Goal: Information Seeking & Learning: Learn about a topic

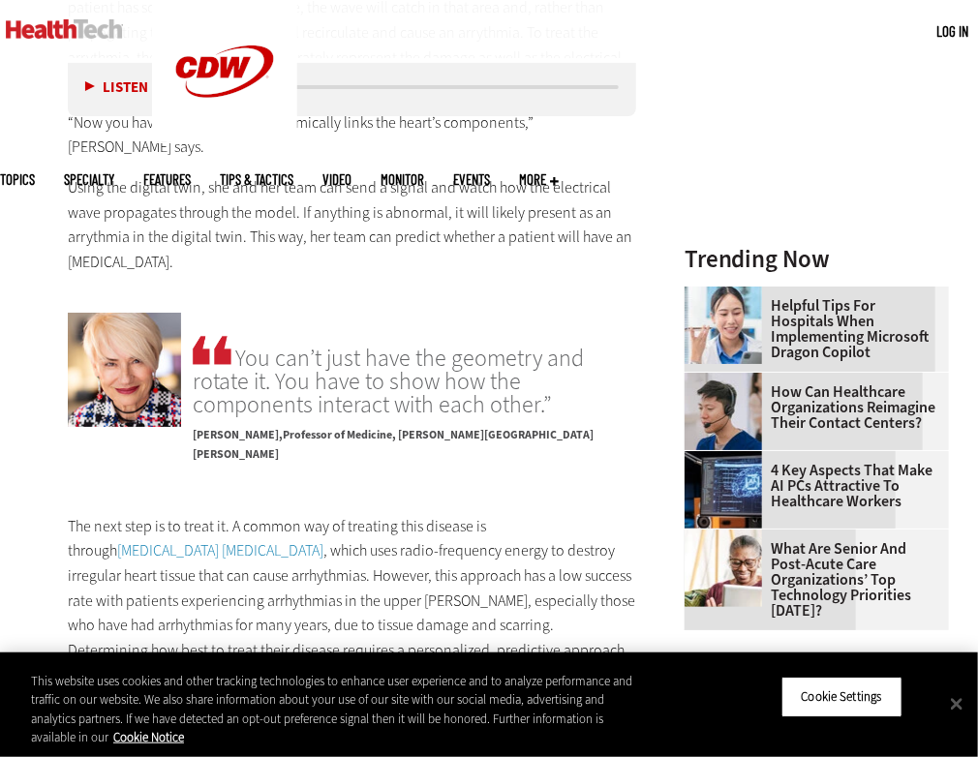
scroll to position [2291, 0]
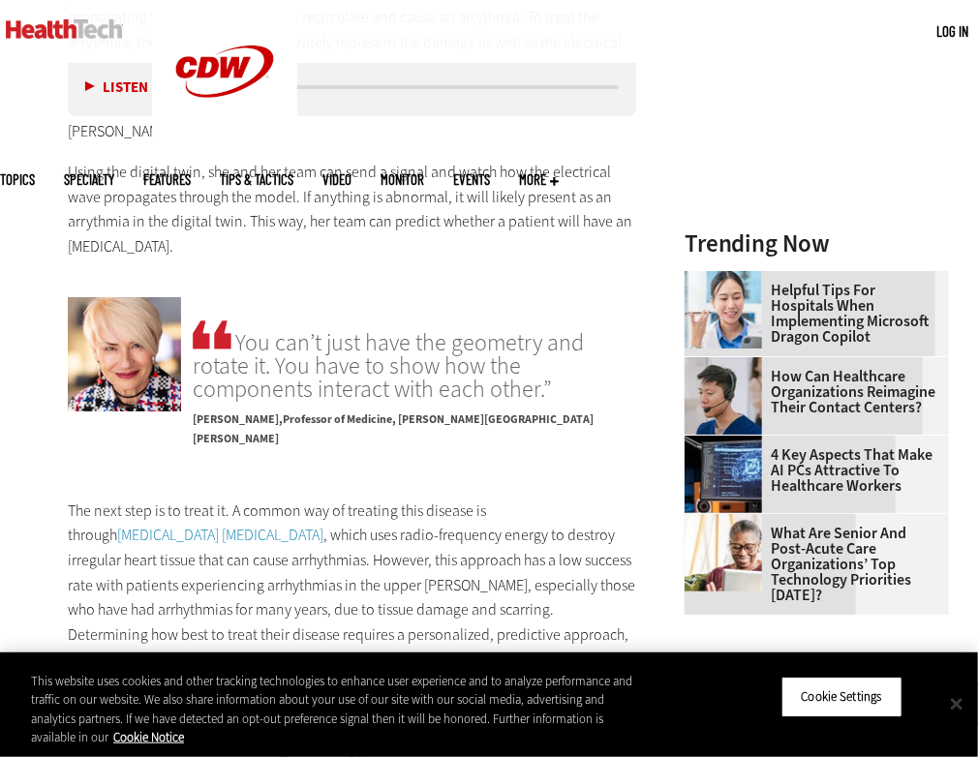
click at [949, 699] on button "Close" at bounding box center [956, 703] width 43 height 43
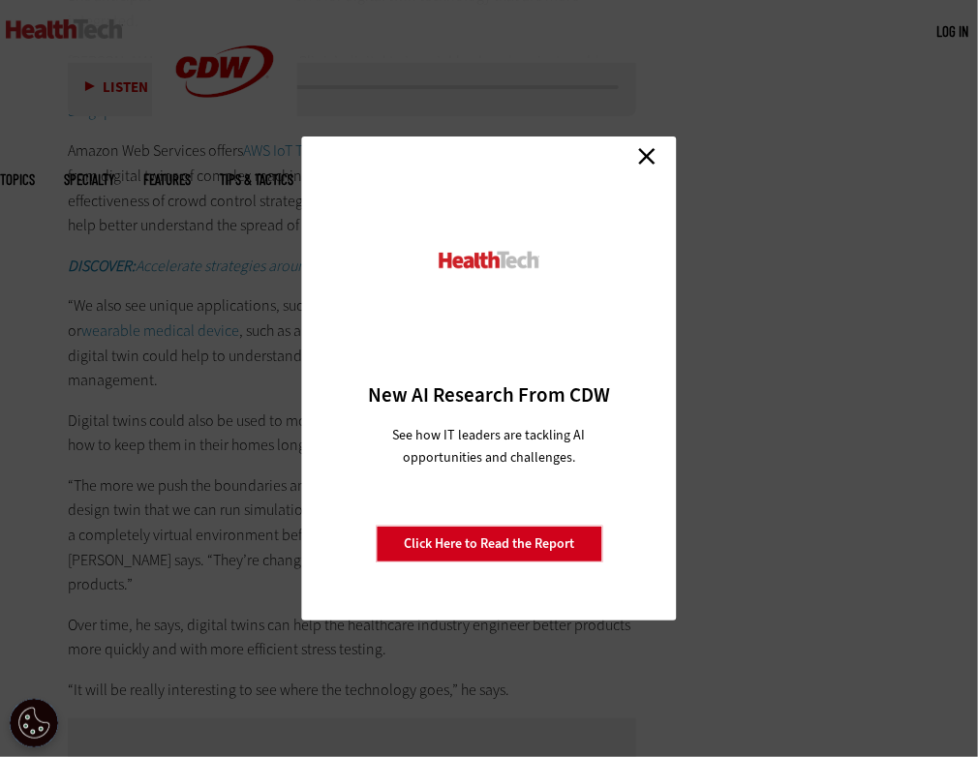
scroll to position [4710, 0]
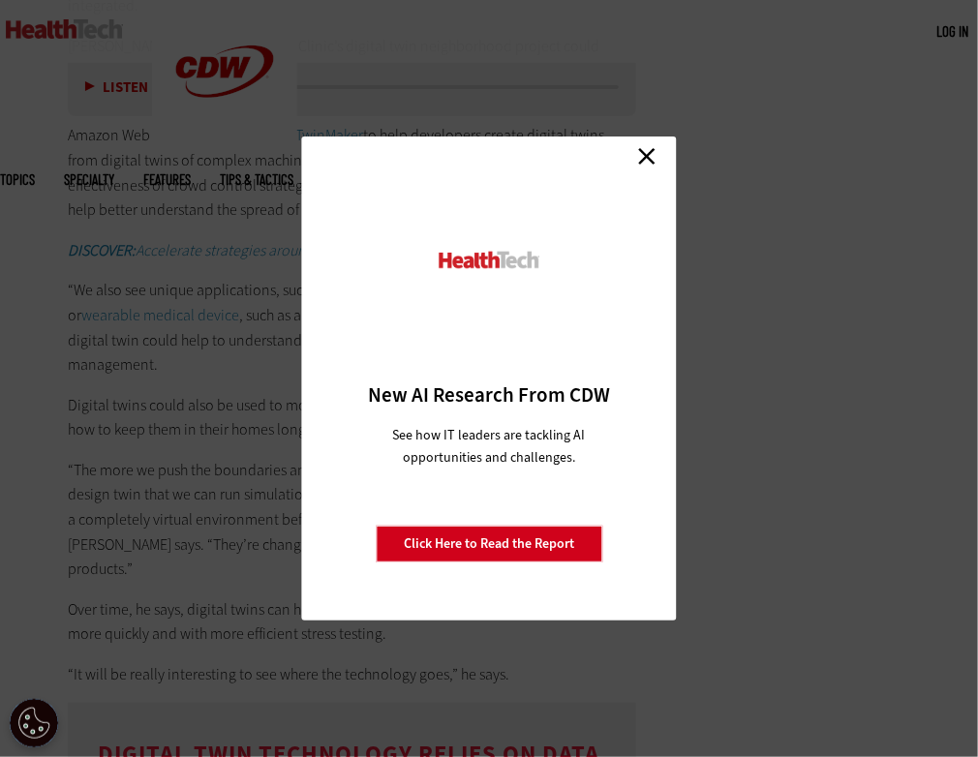
click at [645, 150] on link "Close" at bounding box center [646, 155] width 29 height 29
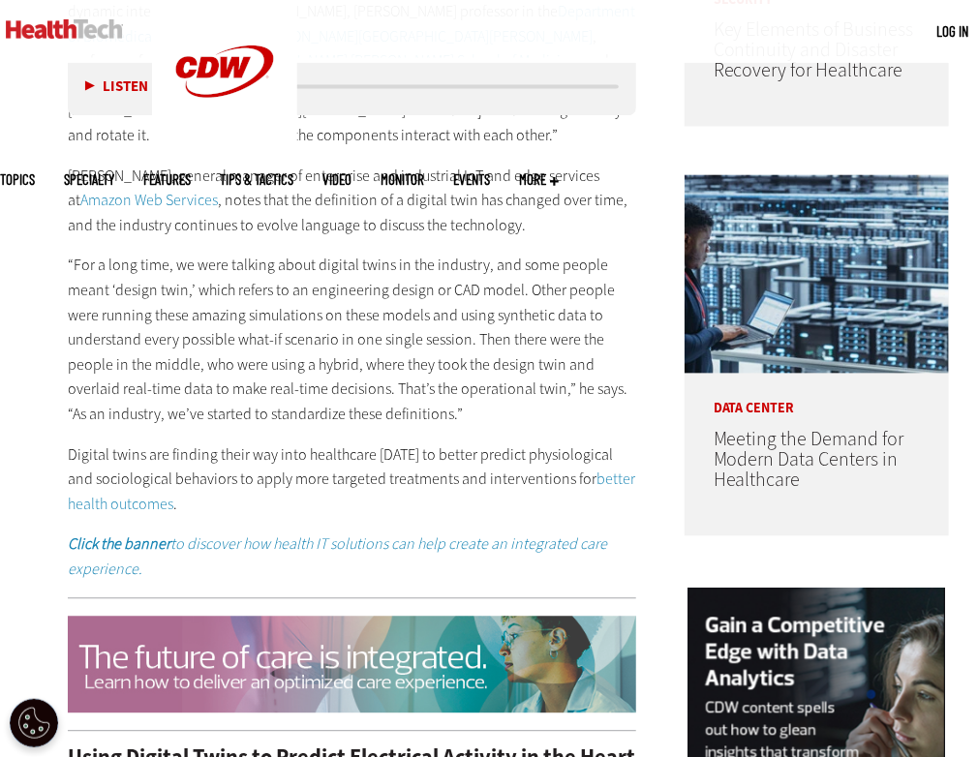
scroll to position [827, 0]
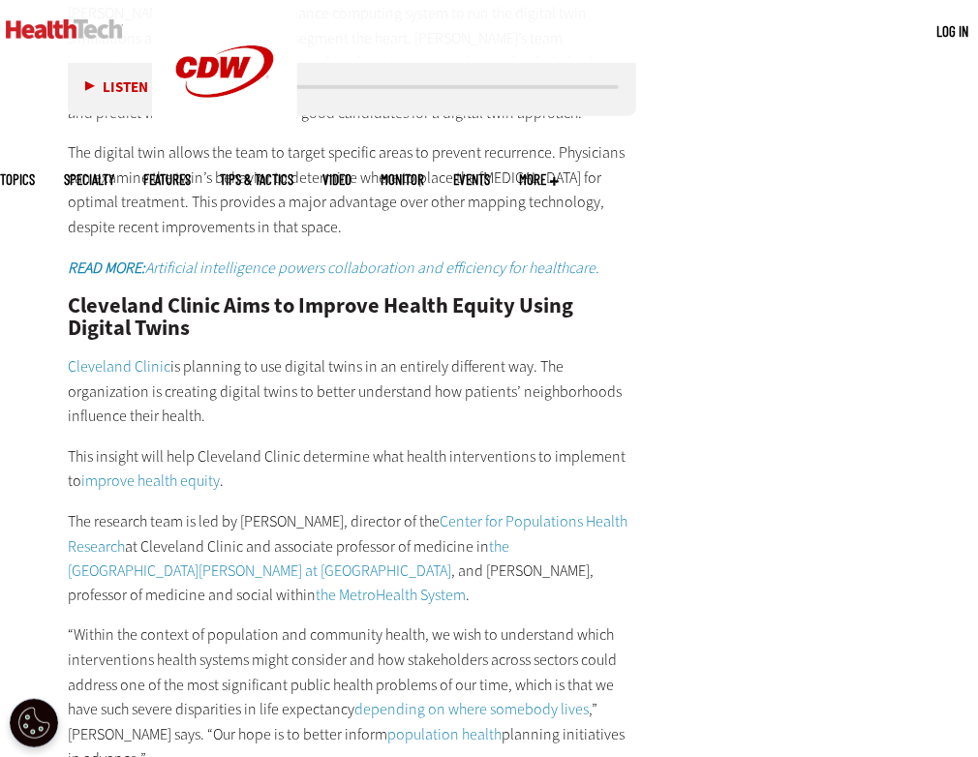
scroll to position [3291, 0]
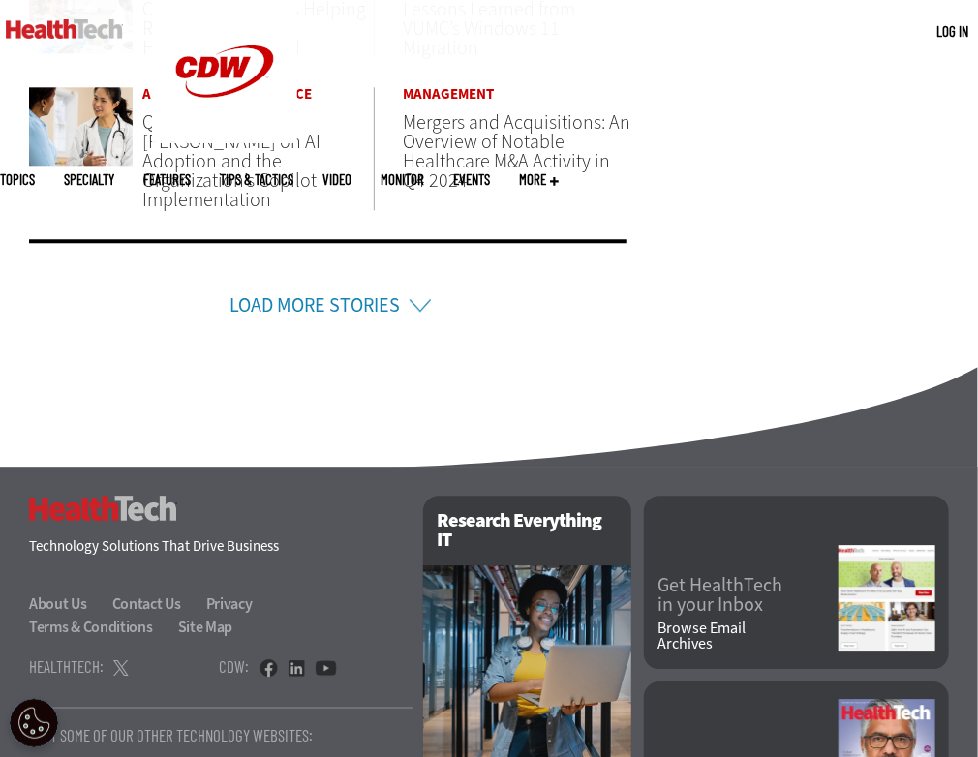
scroll to position [1537, 0]
